Goal: Check status: Check status

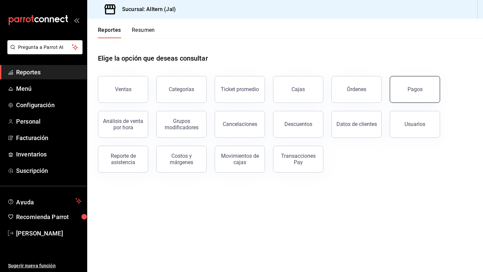
click at [427, 95] on button "Pagos" at bounding box center [414, 89] width 50 height 27
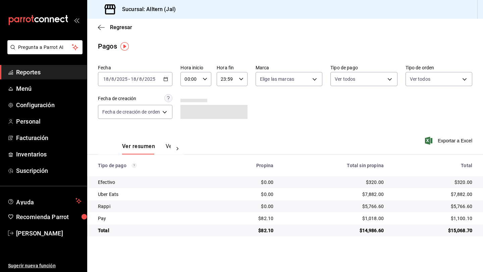
click at [166, 80] on icon "button" at bounding box center [165, 79] width 5 height 5
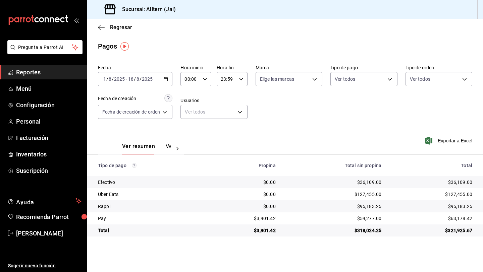
click at [51, 69] on span "Reportes" at bounding box center [48, 72] width 65 height 9
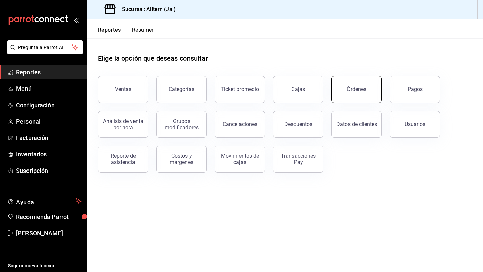
click at [356, 90] on div "Órdenes" at bounding box center [356, 89] width 19 height 6
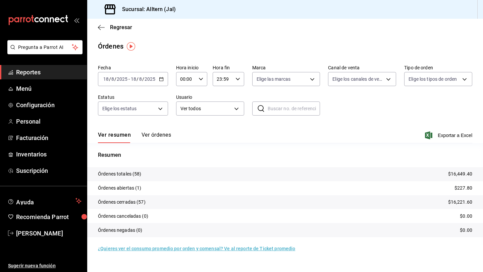
click at [161, 78] on \(Stroke\) "button" at bounding box center [161, 78] width 4 height 0
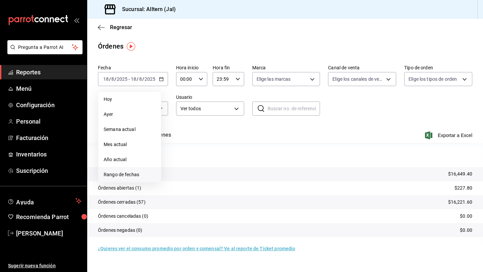
click at [129, 174] on span "Rango de fechas" at bounding box center [130, 174] width 52 height 7
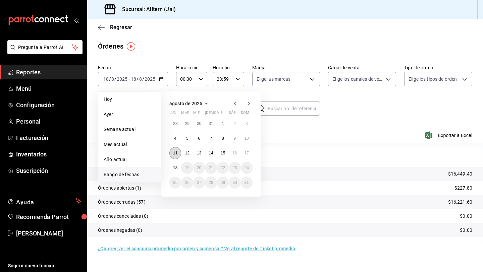
click at [178, 154] on button "11" at bounding box center [175, 153] width 12 height 12
click at [245, 151] on abbr "17" at bounding box center [246, 153] width 4 height 5
